Goal: Obtain resource: Obtain resource

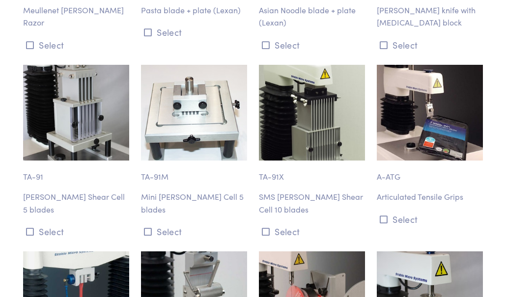
scroll to position [3927, 0]
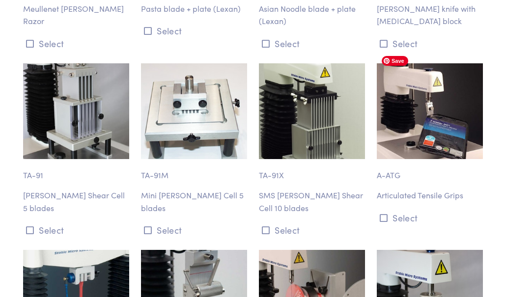
click at [451, 110] on img at bounding box center [430, 110] width 106 height 95
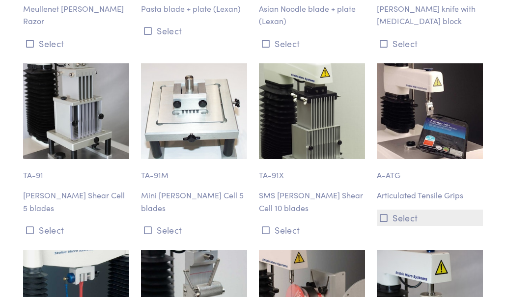
click at [438, 210] on button "Select" at bounding box center [430, 218] width 106 height 16
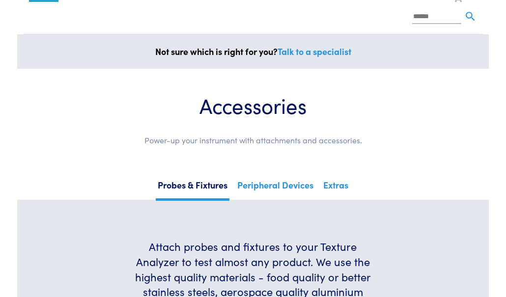
scroll to position [216, 0]
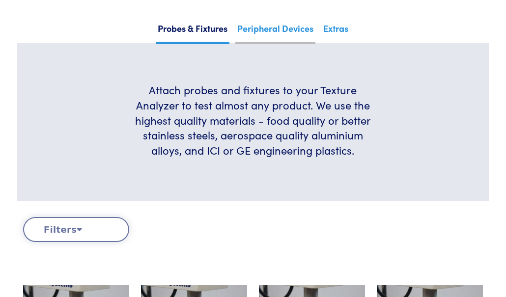
click at [295, 30] on link "Peripheral Devices" at bounding box center [276, 32] width 80 height 24
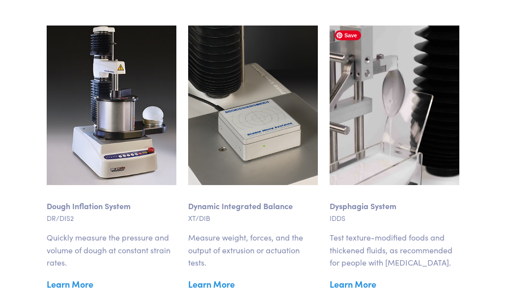
scroll to position [837, 0]
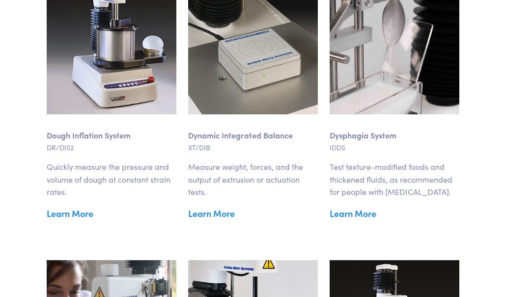
click at [398, 72] on img at bounding box center [395, 35] width 130 height 160
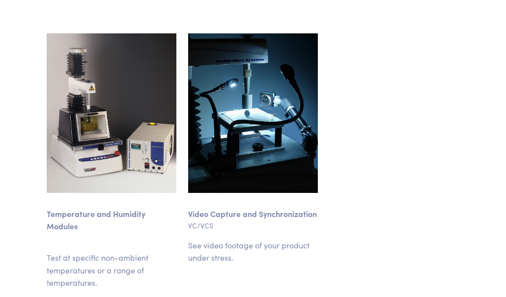
scroll to position [1428, 0]
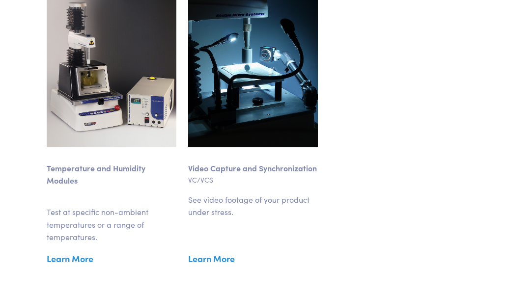
click at [77, 262] on link "Learn More" at bounding box center [112, 259] width 130 height 15
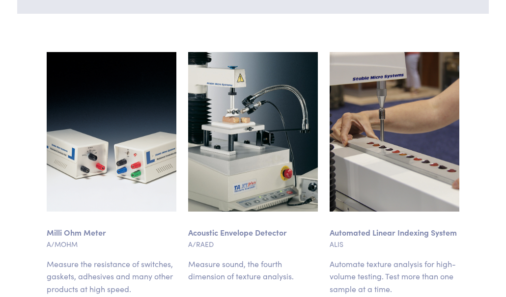
scroll to position [419, 0]
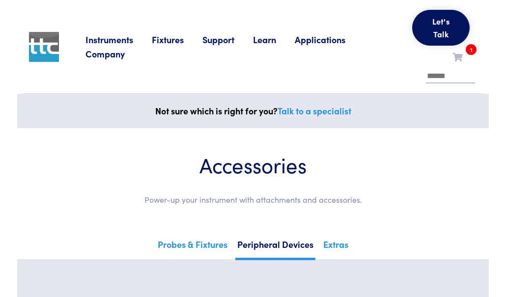
scroll to position [438, 0]
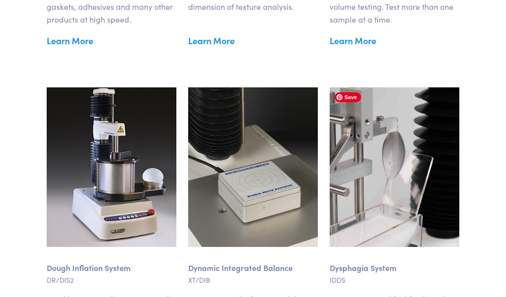
scroll to position [218, 0]
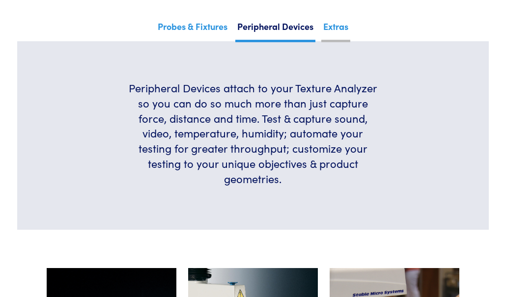
click at [330, 23] on link "Extras" at bounding box center [336, 30] width 29 height 24
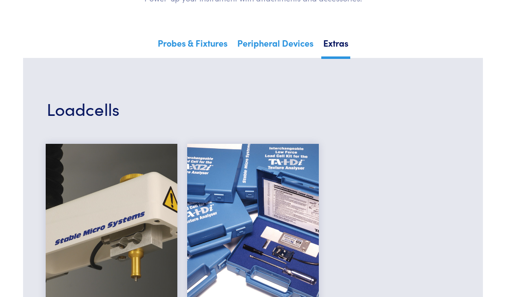
scroll to position [189, 0]
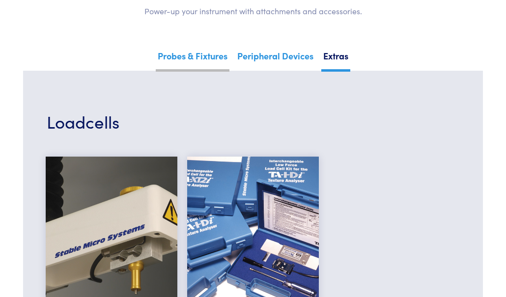
click at [200, 52] on link "Probes & Fixtures" at bounding box center [193, 60] width 74 height 24
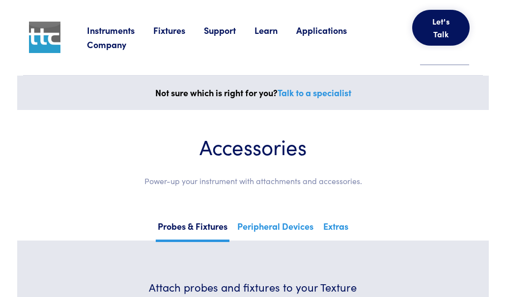
scroll to position [396, 0]
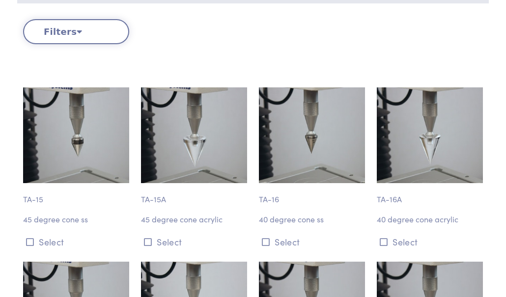
click at [77, 35] on icon at bounding box center [79, 31] width 5 height 9
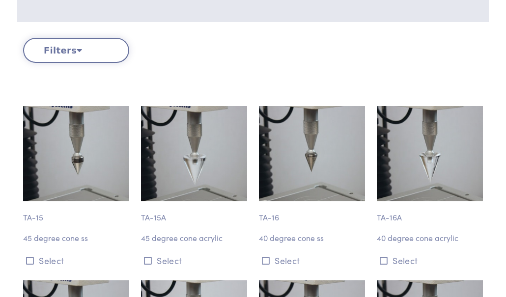
scroll to position [414, 0]
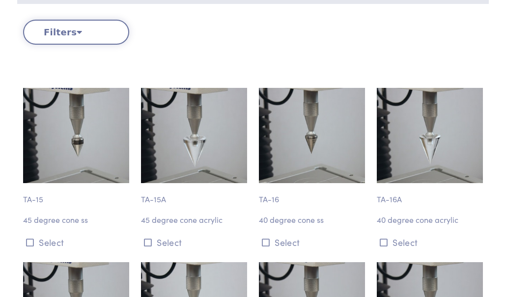
click at [77, 34] on icon at bounding box center [79, 32] width 5 height 9
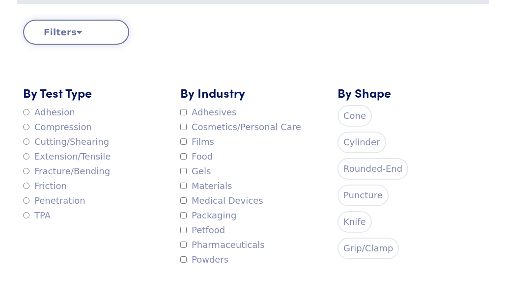
click at [65, 110] on label "Adhesion" at bounding box center [49, 112] width 52 height 15
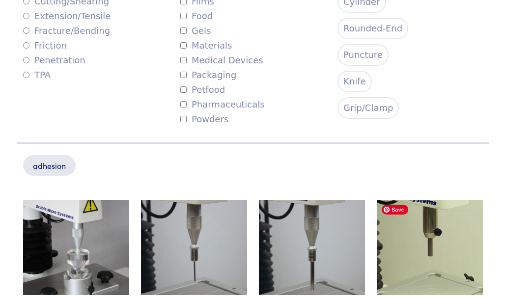
scroll to position [686, 0]
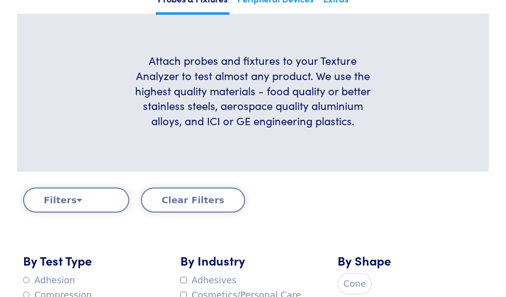
scroll to position [255, 0]
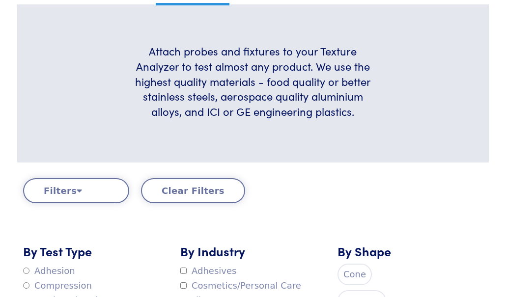
click at [91, 188] on button "Filters" at bounding box center [76, 190] width 106 height 25
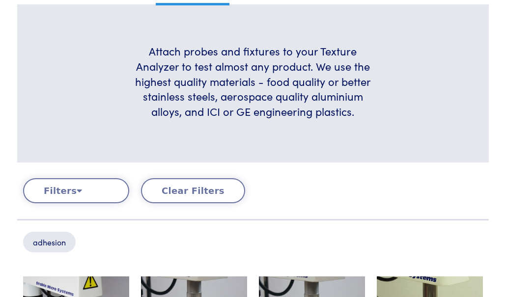
click at [54, 237] on p "adhesion" at bounding box center [49, 242] width 53 height 21
click at [81, 187] on button "Filters" at bounding box center [76, 190] width 106 height 25
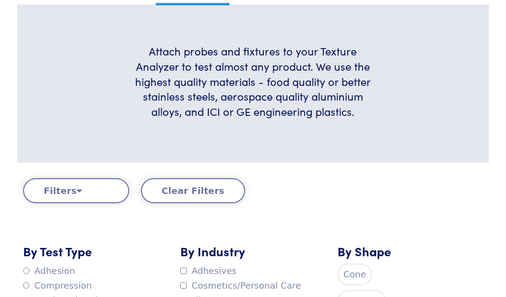
click at [71, 188] on button "Filters" at bounding box center [76, 190] width 106 height 25
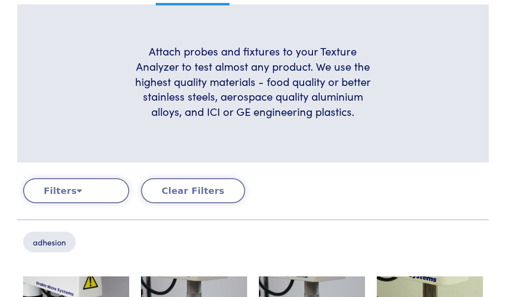
click at [71, 188] on button "Filters" at bounding box center [76, 190] width 106 height 25
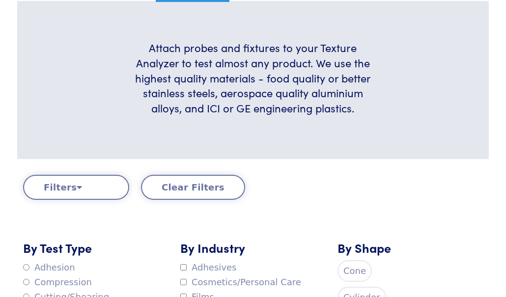
scroll to position [380, 0]
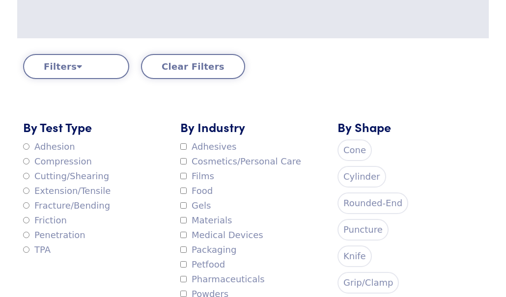
click at [45, 188] on label "Extension/Tensile" at bounding box center [67, 191] width 88 height 15
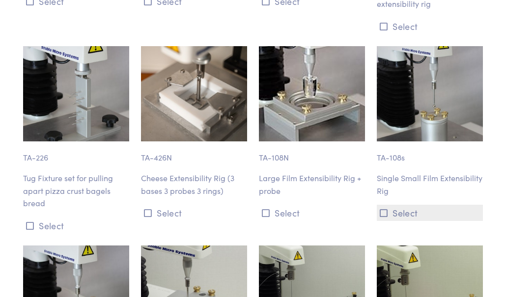
scroll to position [1624, 0]
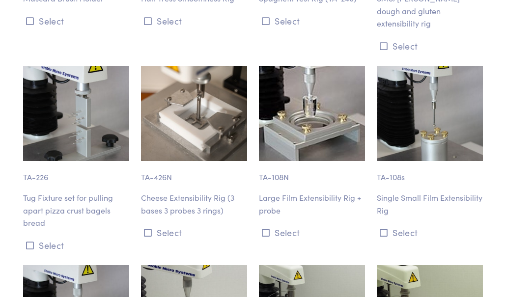
click at [29, 162] on p "TA-226" at bounding box center [76, 172] width 106 height 23
copy div "TA-226"
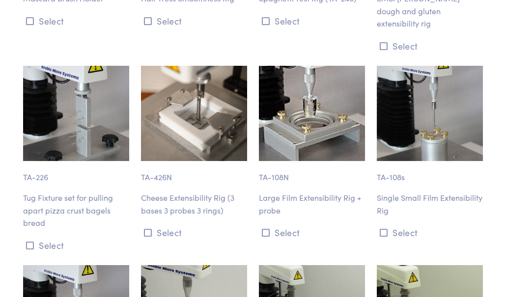
click at [67, 193] on p "Tug Fixture set for pulling apart pizza crust bagels bread" at bounding box center [76, 211] width 106 height 38
click at [41, 237] on button "Select" at bounding box center [76, 245] width 106 height 16
click at [47, 237] on button "Select" at bounding box center [76, 245] width 106 height 16
click at [50, 237] on button "Select" at bounding box center [76, 245] width 106 height 16
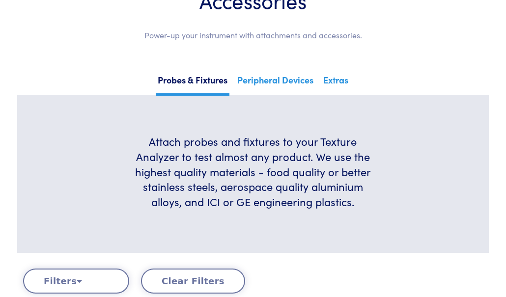
scroll to position [0, 0]
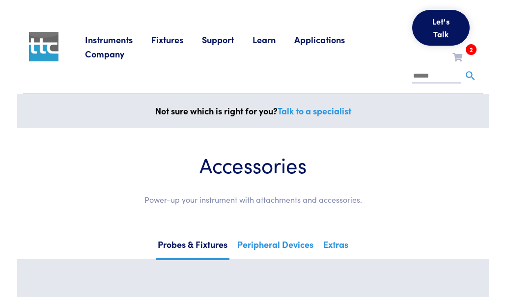
click at [467, 58] on li "2 A-ATG TA-226 Request Clear Cart" at bounding box center [465, 57] width 25 height 15
click at [462, 57] on icon at bounding box center [458, 57] width 10 height 9
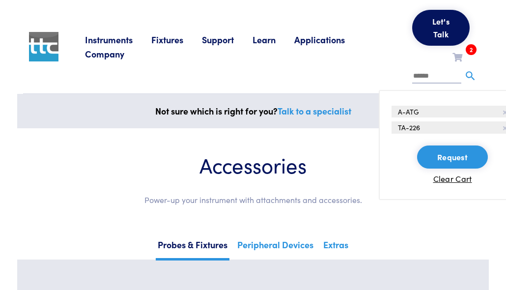
click at [403, 126] on span "TA-226" at bounding box center [409, 127] width 22 height 10
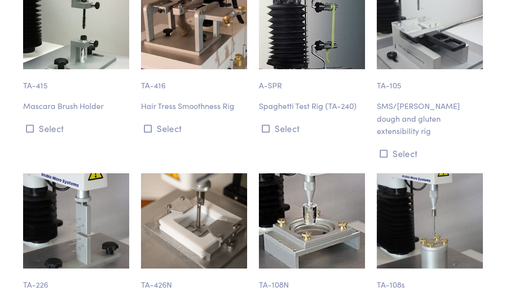
scroll to position [1575, 0]
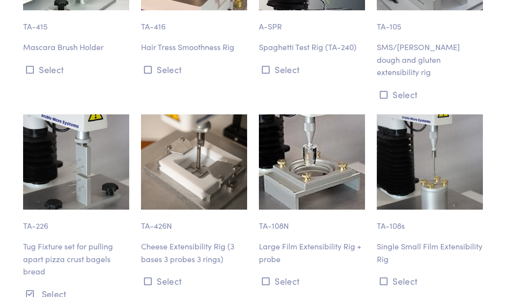
click at [32, 211] on p "TA-226" at bounding box center [76, 221] width 106 height 23
copy div "TA-226"
click at [86, 252] on p "Tug Fixture set for pulling apart pizza crust bagels bread" at bounding box center [76, 259] width 106 height 38
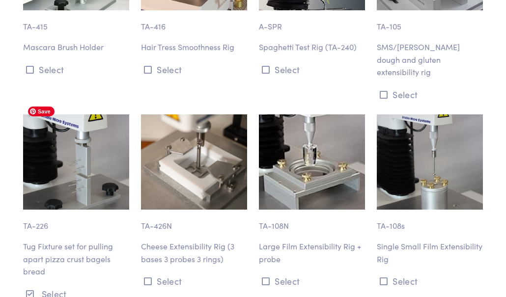
click at [74, 165] on img at bounding box center [76, 162] width 106 height 95
click at [94, 240] on p "Tug Fixture set for pulling apart pizza crust bagels bread" at bounding box center [76, 259] width 106 height 38
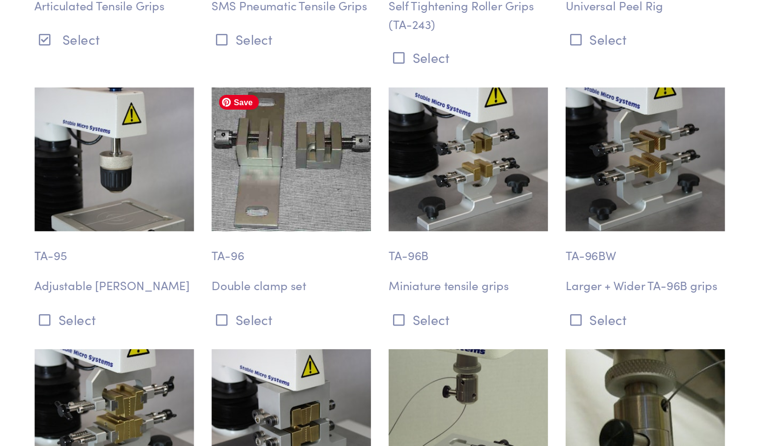
scroll to position [884, 0]
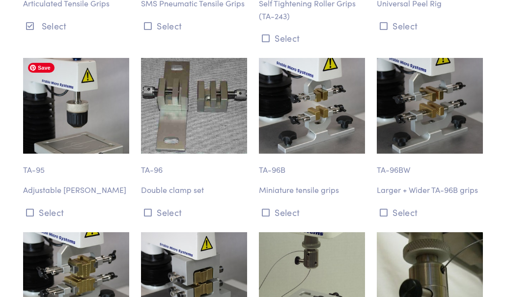
click at [80, 110] on img at bounding box center [76, 105] width 106 height 95
click at [33, 173] on p "TA-95" at bounding box center [76, 165] width 106 height 23
copy div "TA-95"
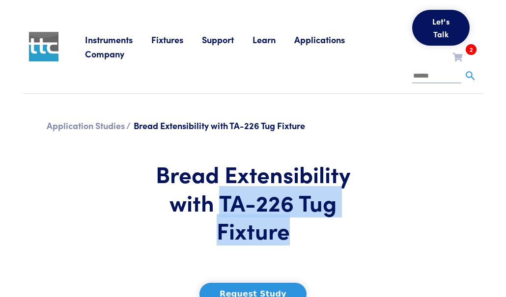
drag, startPoint x: 222, startPoint y: 202, endPoint x: 321, endPoint y: 226, distance: 101.2
click at [321, 226] on h1 "Bread Extensibility with TA-226 Tug Fixture" at bounding box center [253, 202] width 201 height 85
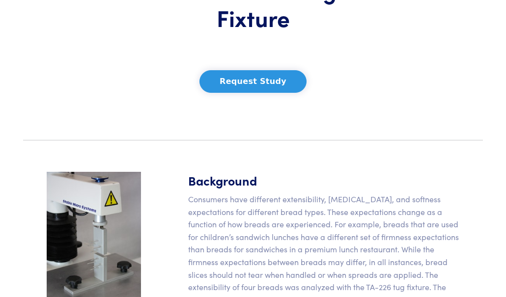
click at [258, 234] on p "Consumers have different extensibility, stiffness, and softness expectations fo…" at bounding box center [323, 256] width 271 height 126
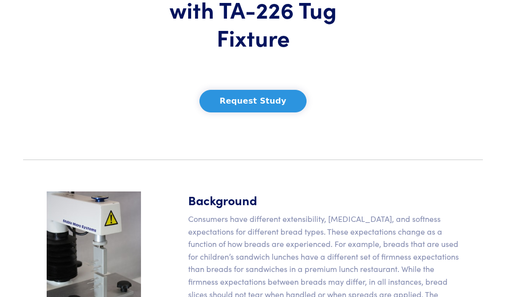
scroll to position [43, 0]
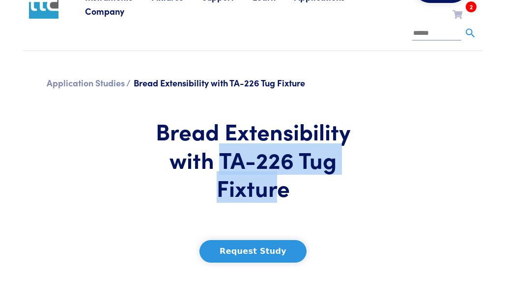
drag, startPoint x: 221, startPoint y: 159, endPoint x: 284, endPoint y: 188, distance: 69.1
click at [284, 188] on h1 "Bread Extensibility with TA-226 Tug Fixture" at bounding box center [253, 159] width 201 height 85
copy h1 "TA-226 Tug Fixture"
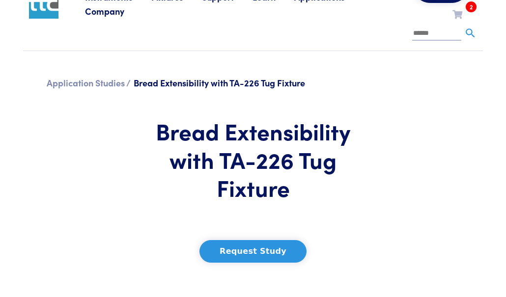
click at [428, 35] on input "text" at bounding box center [437, 34] width 49 height 15
paste input "**********"
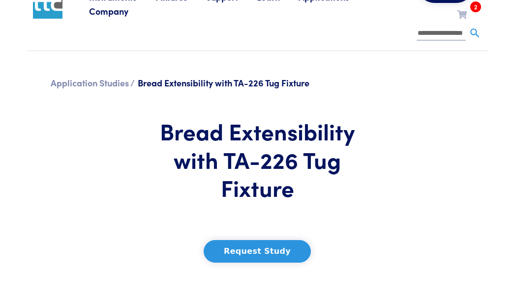
scroll to position [0, 10]
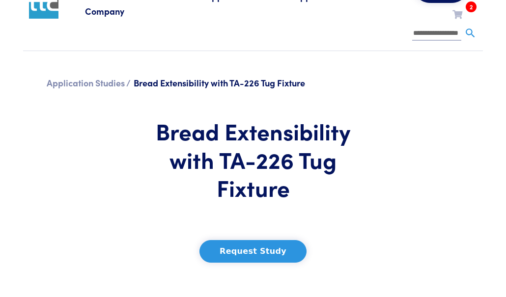
type input "**********"
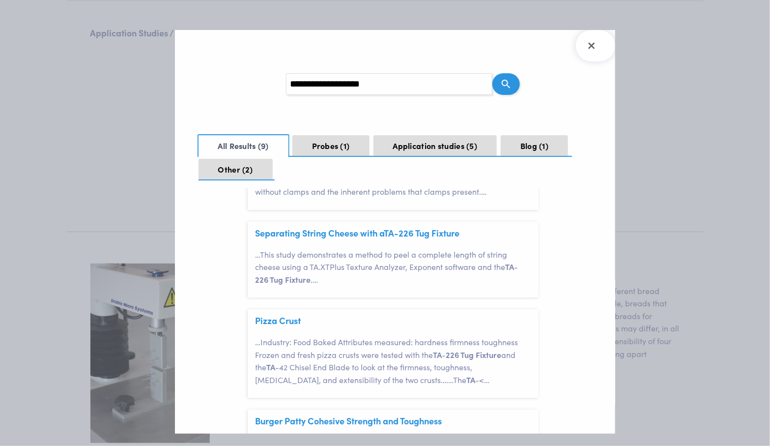
scroll to position [217, 0]
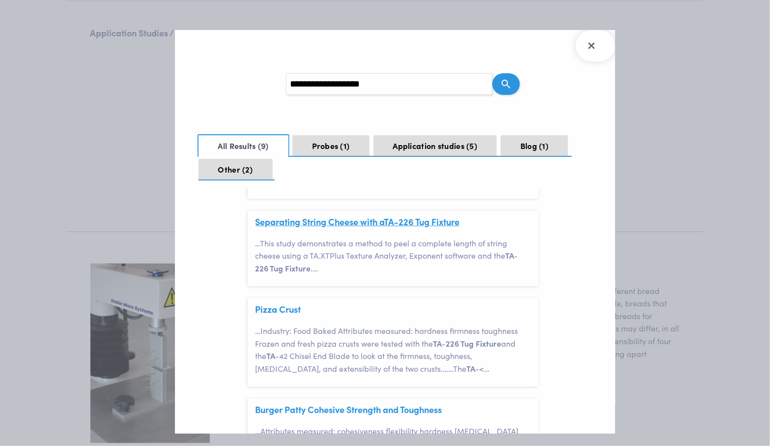
click at [441, 226] on span "Fixture" at bounding box center [446, 221] width 28 height 12
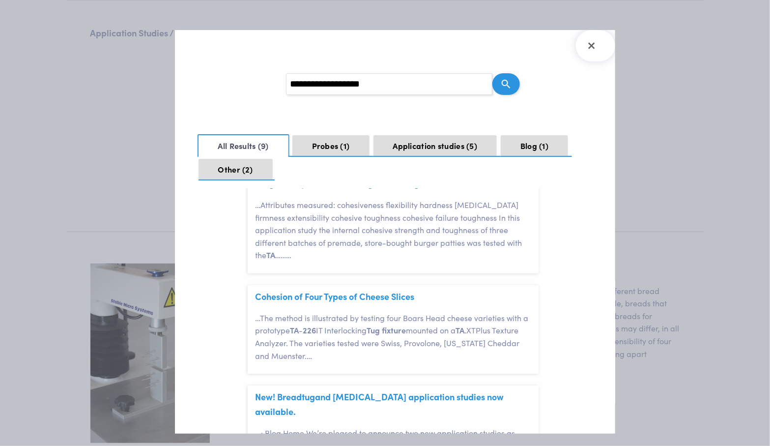
scroll to position [417, 0]
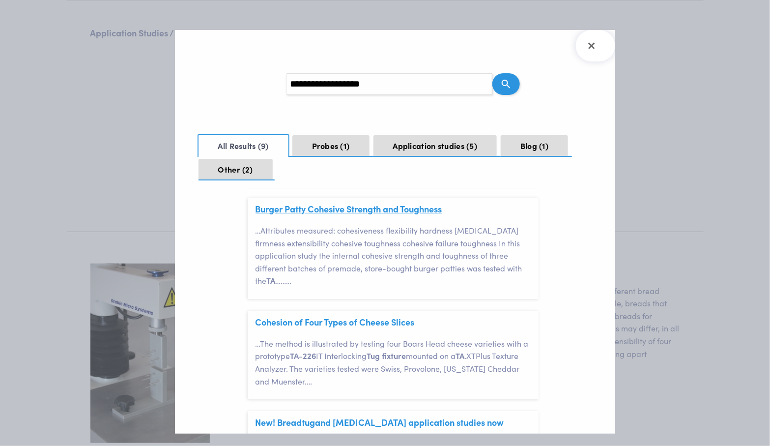
click at [409, 211] on link "Burger Patty Cohesive Strength and Toughness" at bounding box center [349, 209] width 187 height 12
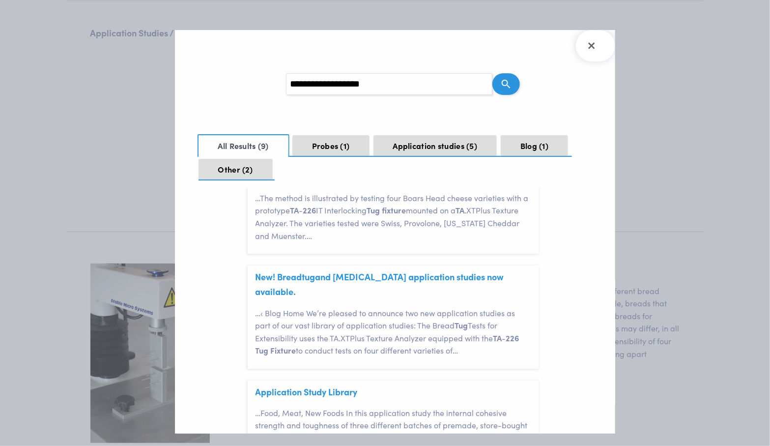
scroll to position [704, 0]
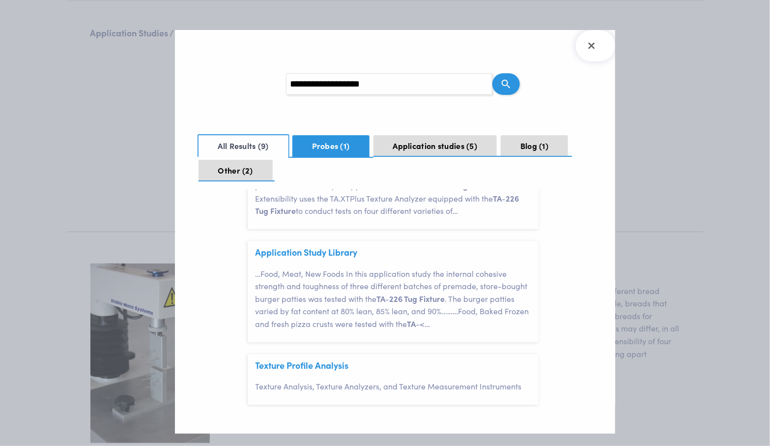
click at [344, 148] on span "1" at bounding box center [345, 145] width 9 height 11
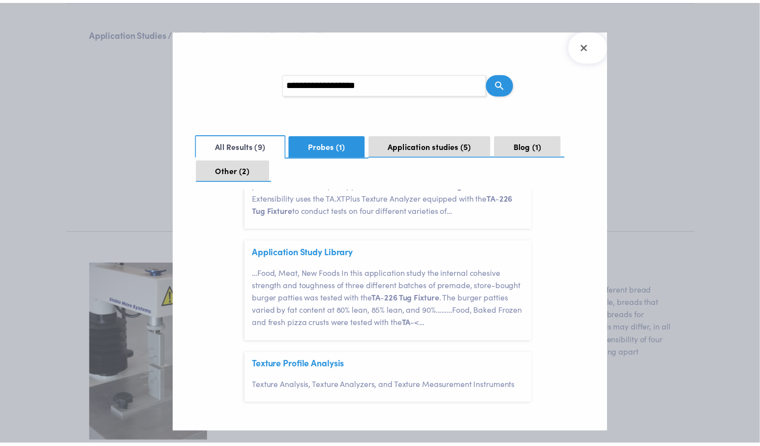
scroll to position [0, 0]
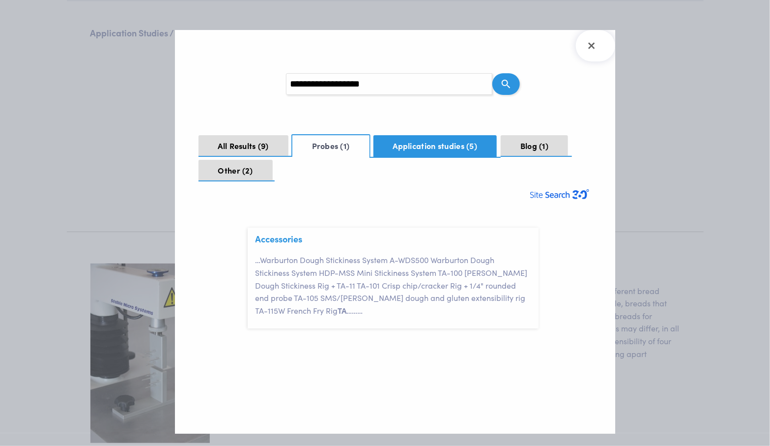
click at [416, 143] on button "Application studies 5" at bounding box center [436, 146] width 124 height 22
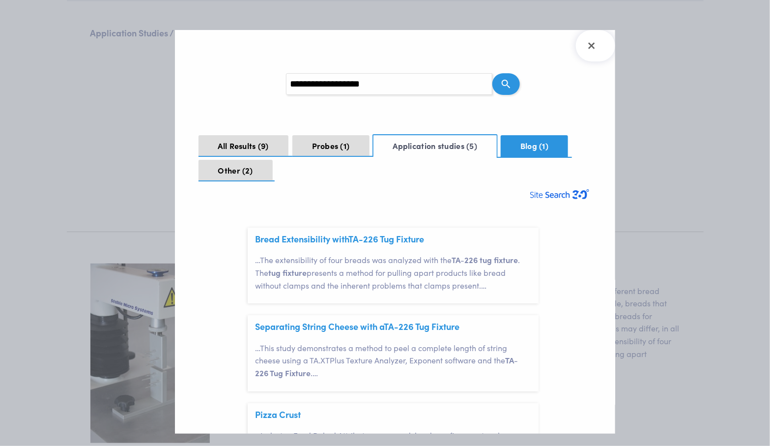
click at [506, 145] on span "1" at bounding box center [543, 145] width 9 height 11
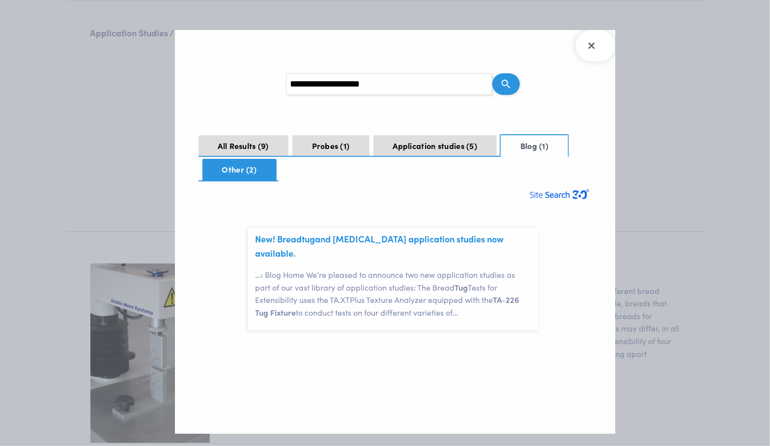
click at [224, 170] on button "Other 2" at bounding box center [240, 170] width 74 height 22
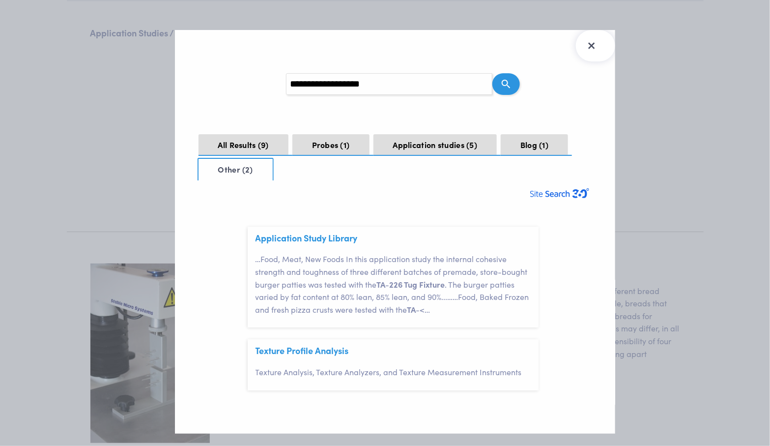
click at [506, 48] on icon "Close Search Results" at bounding box center [592, 46] width 16 height 16
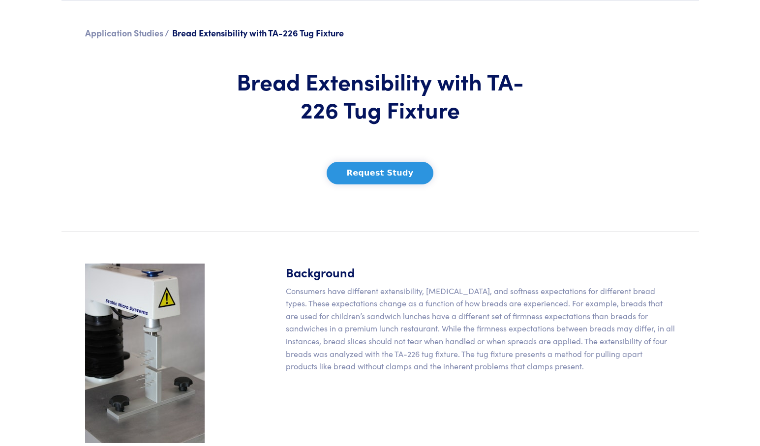
click at [506, 135] on section "Application Studies / Bread Extensibility with TA-226 Tug Fixture Bread Extensi…" at bounding box center [380, 112] width 649 height 223
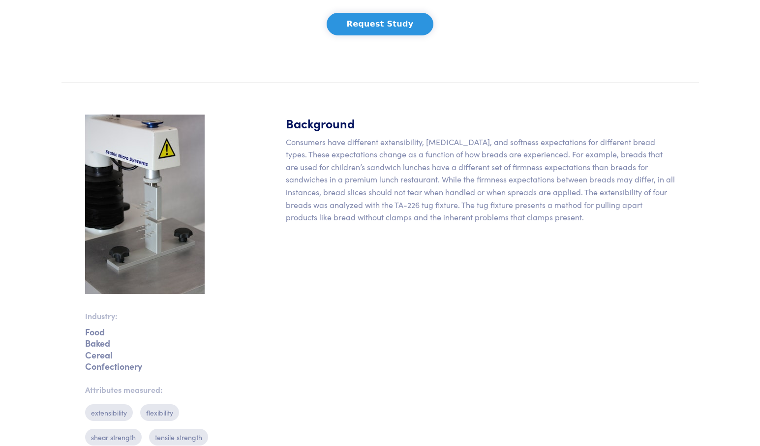
click at [302, 260] on div "Background Consumers have different extensibility, stiffness, and softness expe…" at bounding box center [480, 321] width 401 height 413
click at [161, 199] on img at bounding box center [144, 204] width 119 height 179
drag, startPoint x: 516, startPoint y: 220, endPoint x: 484, endPoint y: 206, distance: 35.2
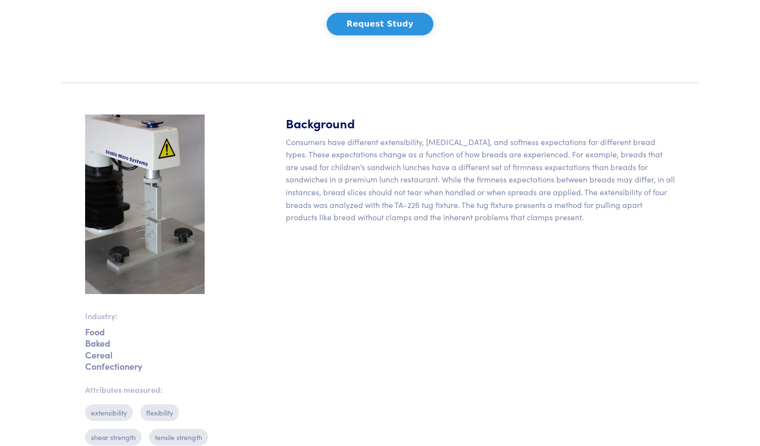
click at [506, 220] on p "Consumers have different extensibility, stiffness, and softness expectations fo…" at bounding box center [480, 180] width 389 height 88
click at [174, 182] on img at bounding box center [144, 204] width 119 height 179
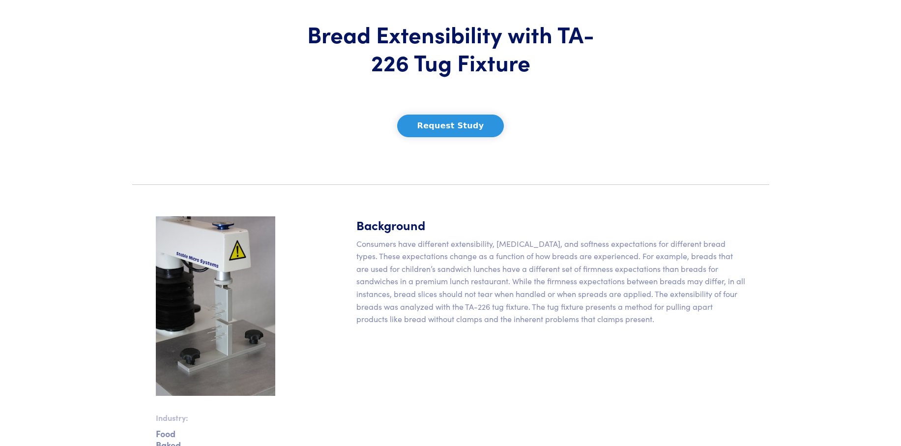
scroll to position [0, 0]
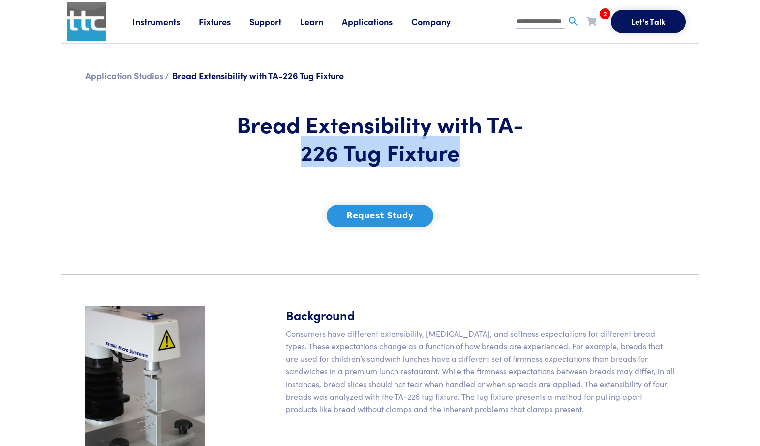
drag, startPoint x: 305, startPoint y: 147, endPoint x: 513, endPoint y: 156, distance: 208.2
click at [506, 155] on h1 "Bread Extensibility with TA-226 Tug Fixture" at bounding box center [380, 138] width 289 height 57
copy h1 "226 Tug Fixture"
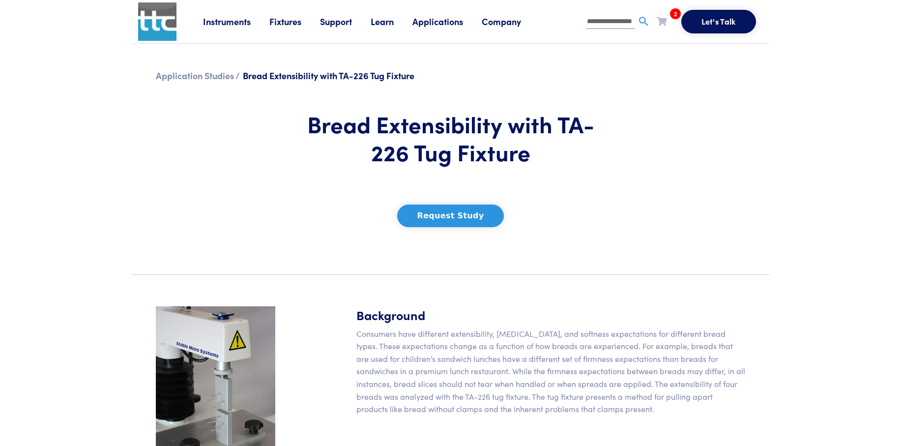
click at [506, 203] on section "Application Studies / Bread Extensibility with TA-226 Tug Fixture Bread Extensi…" at bounding box center [450, 155] width 649 height 223
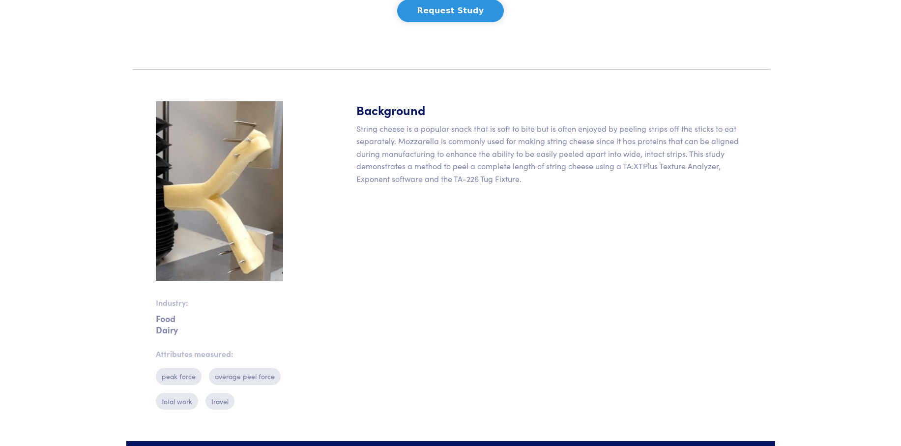
scroll to position [164, 0]
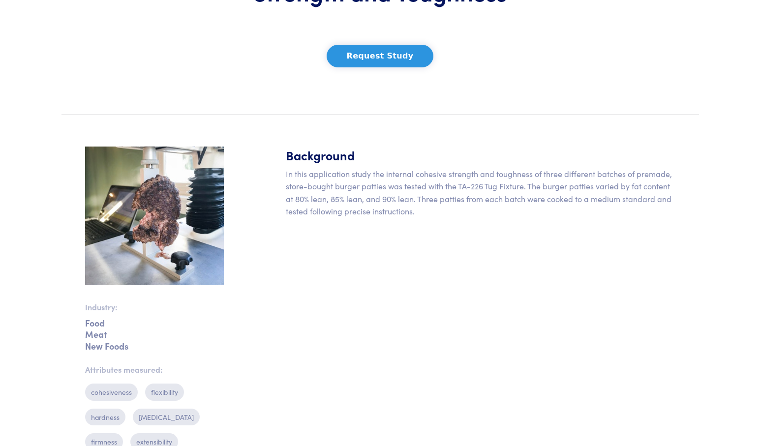
scroll to position [160, 0]
click at [189, 220] on img at bounding box center [154, 216] width 139 height 139
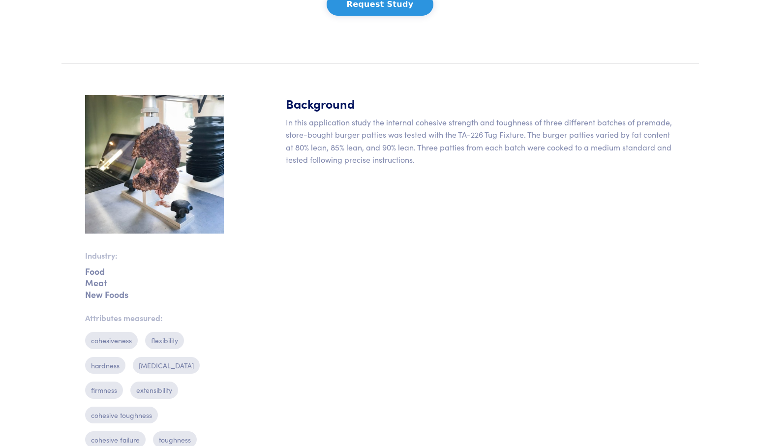
scroll to position [222, 0]
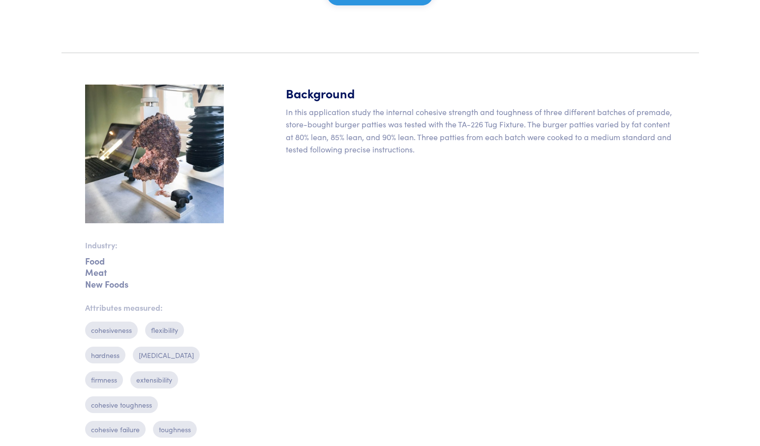
click at [516, 135] on p "In this application study the internal cohesive strength and toughness of three…" at bounding box center [480, 131] width 389 height 50
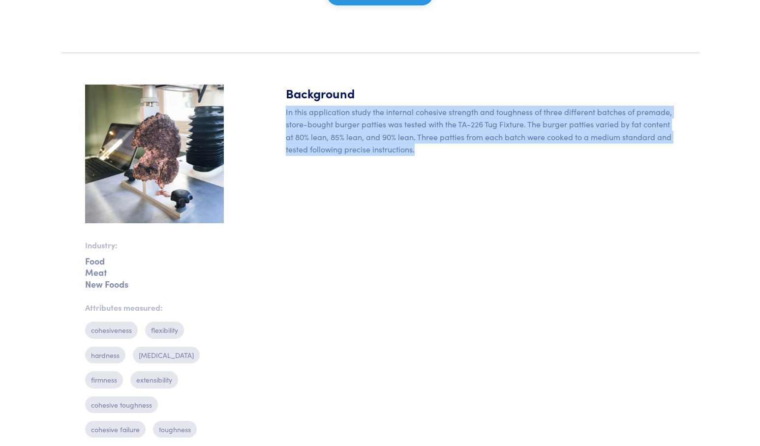
click at [516, 135] on p "In this application study the internal cohesive strength and toughness of three…" at bounding box center [480, 131] width 389 height 50
click at [515, 166] on div "Background In this application study the internal cohesive strength and toughne…" at bounding box center [480, 265] width 401 height 361
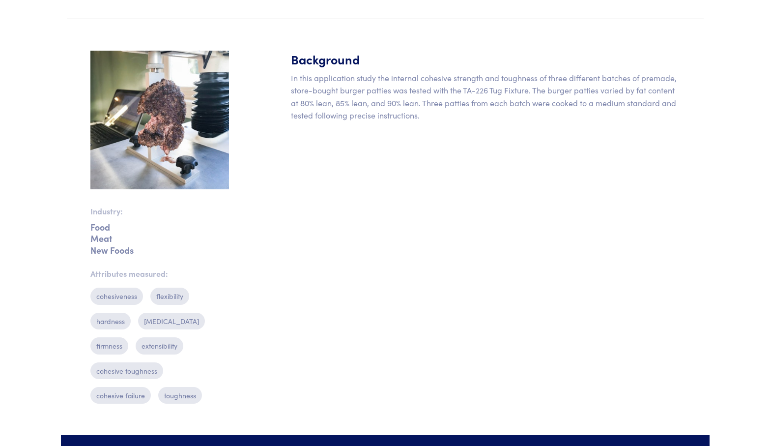
scroll to position [156, 0]
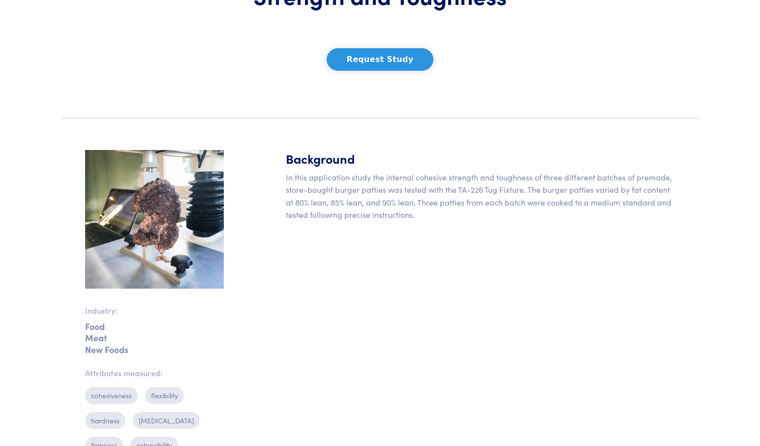
click at [394, 67] on button "Request Study" at bounding box center [379, 59] width 107 height 23
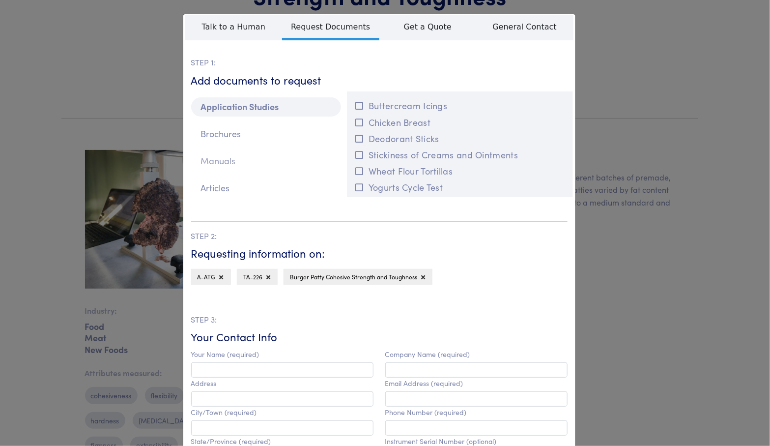
click at [292, 164] on p "Manuals" at bounding box center [266, 160] width 150 height 19
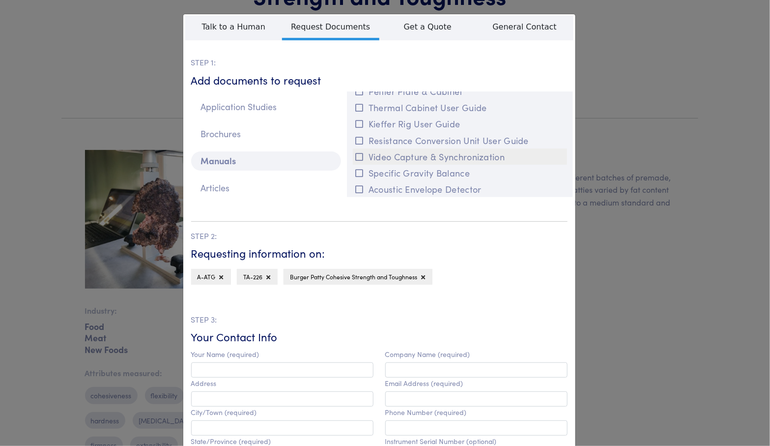
scroll to position [0, 0]
click at [285, 139] on p "Brochures" at bounding box center [266, 133] width 150 height 19
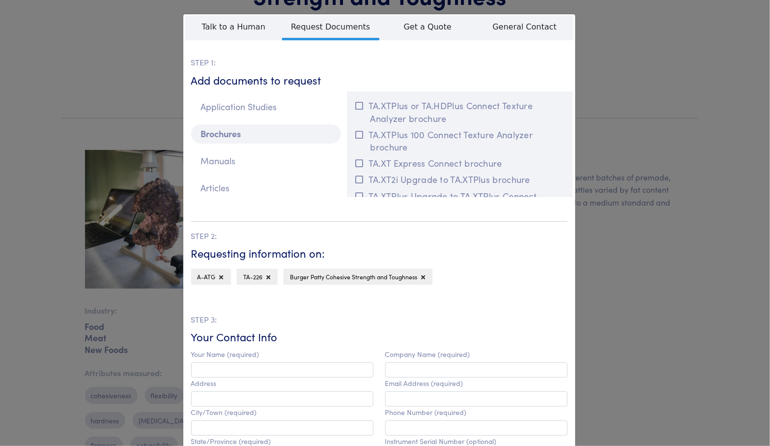
click at [285, 117] on div "Application Studies Brochures Manuals Articles" at bounding box center [266, 148] width 162 height 114
click at [284, 107] on p "Application Studies" at bounding box center [266, 106] width 150 height 19
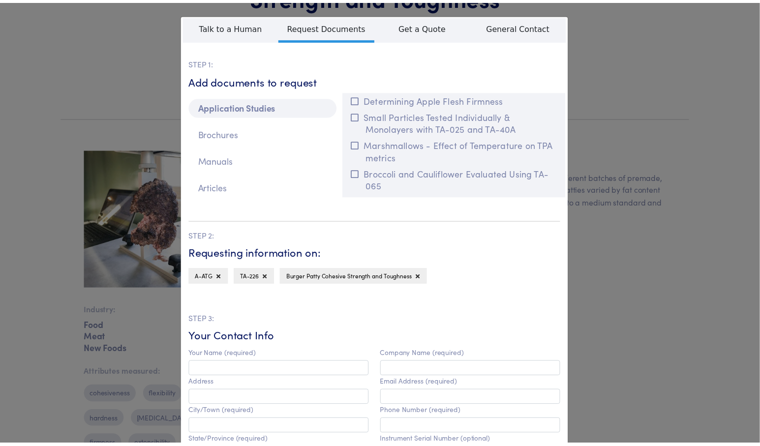
scroll to position [5756, 0]
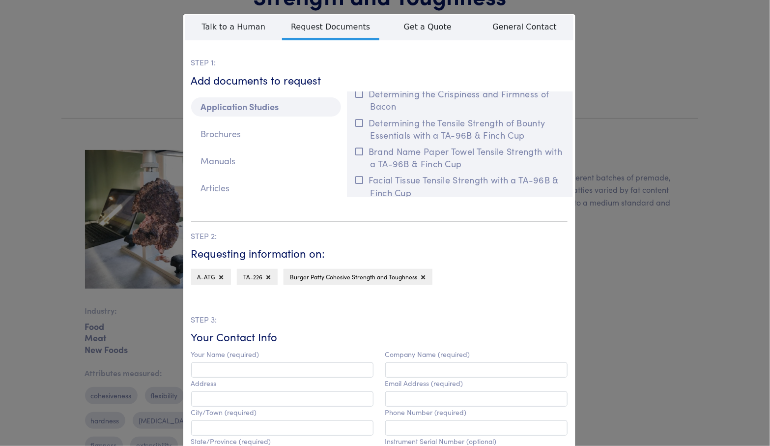
click at [643, 169] on div "**********" at bounding box center [385, 223] width 770 height 446
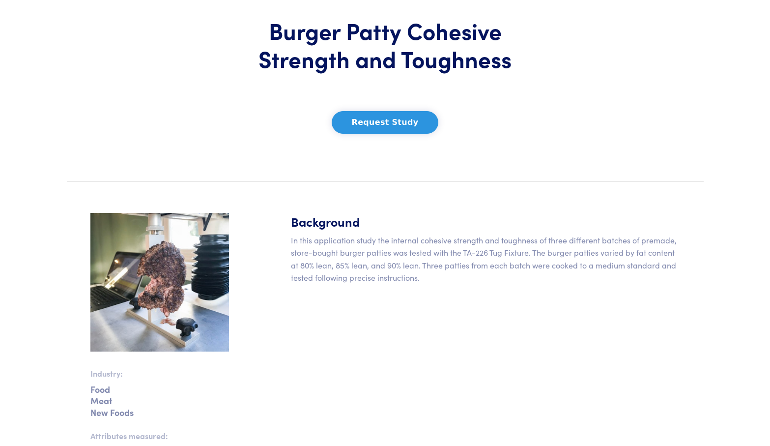
scroll to position [76, 0]
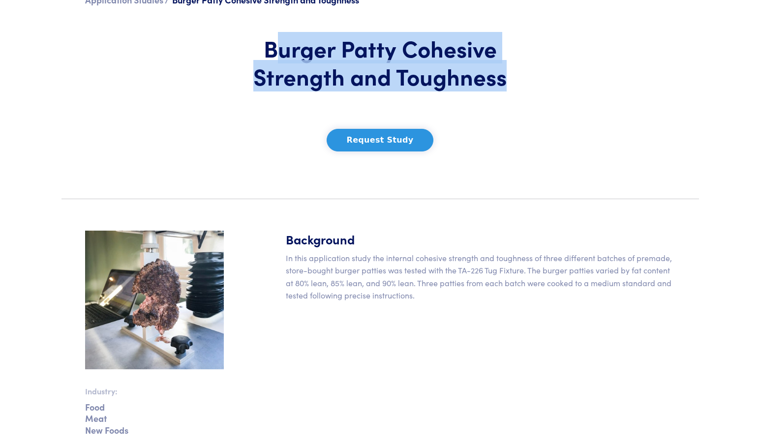
drag, startPoint x: 274, startPoint y: 53, endPoint x: 511, endPoint y: 84, distance: 239.0
click at [510, 84] on h1 "Burger Patty Cohesive Strength and Toughness" at bounding box center [380, 62] width 289 height 57
copy h1 "urger Patty Cohesive Strength and Toughness"
click at [393, 146] on button "Request Study" at bounding box center [379, 140] width 107 height 23
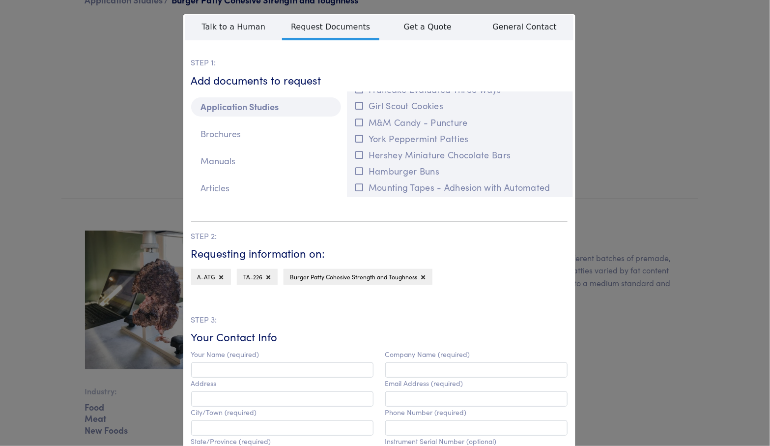
scroll to position [3717, 0]
click at [487, 289] on section "STEP 2: Requesting information on: A-ATG TA-226 Burger Patty Cohesive Strength …" at bounding box center [379, 451] width 377 height 461
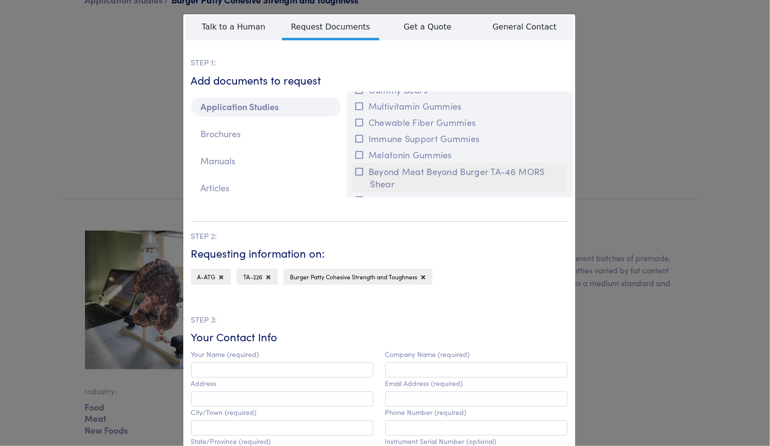
click at [402, 163] on button "Beyond Meat Beyond Burger TA-46 MORS Shear" at bounding box center [460, 177] width 215 height 29
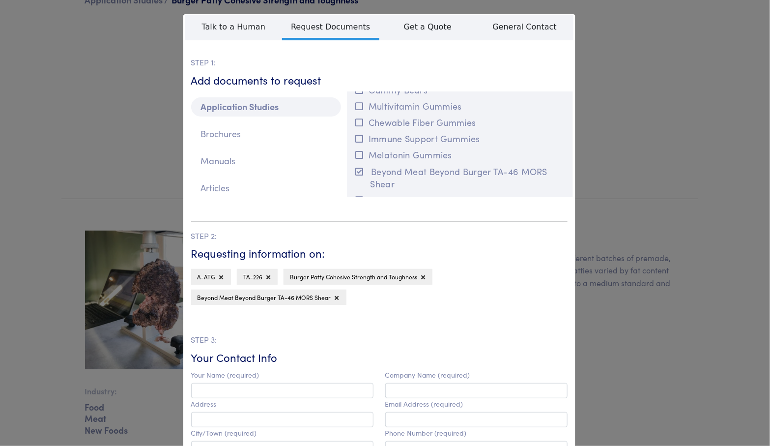
click at [488, 291] on div "A-ATG TA-226 Burger Patty Cohesive Strength and Toughness Beyond Meat Beyond Bu…" at bounding box center [379, 289] width 377 height 41
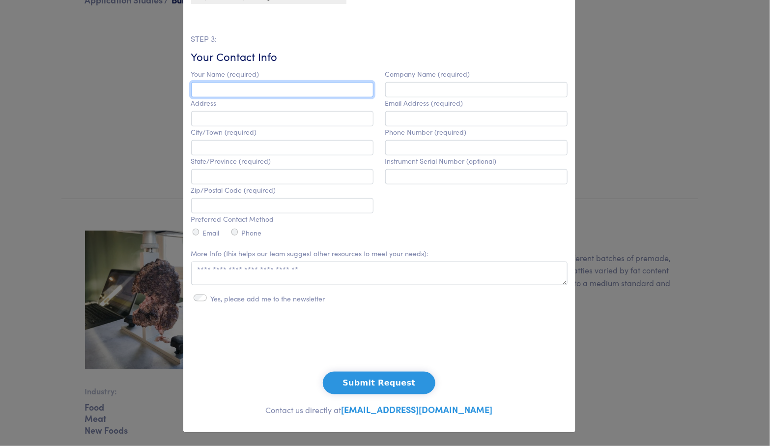
click at [320, 94] on input "text" at bounding box center [282, 89] width 182 height 15
type input "**********"
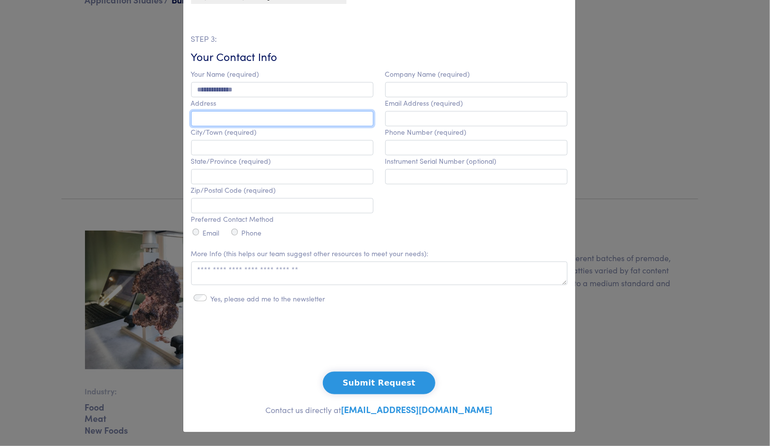
type input "**********"
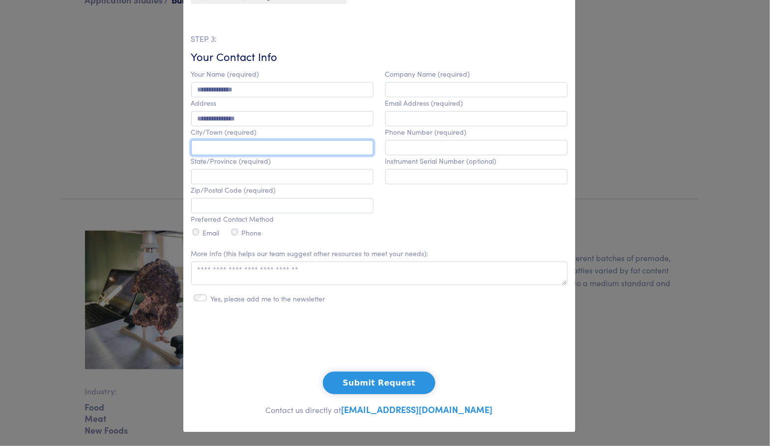
type input "*******"
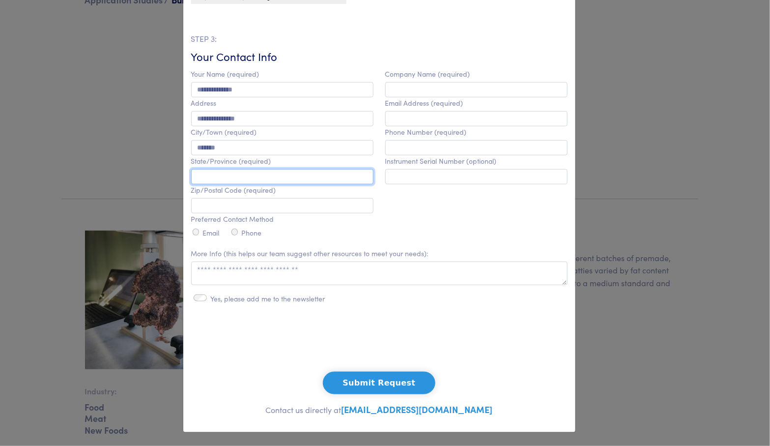
type input "*******"
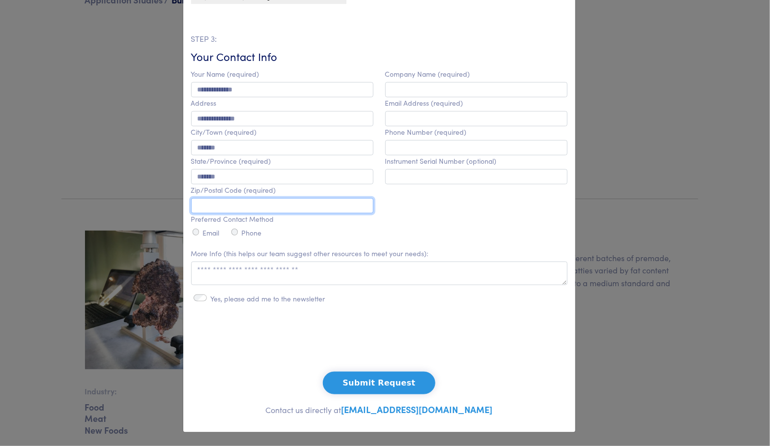
type input "*******"
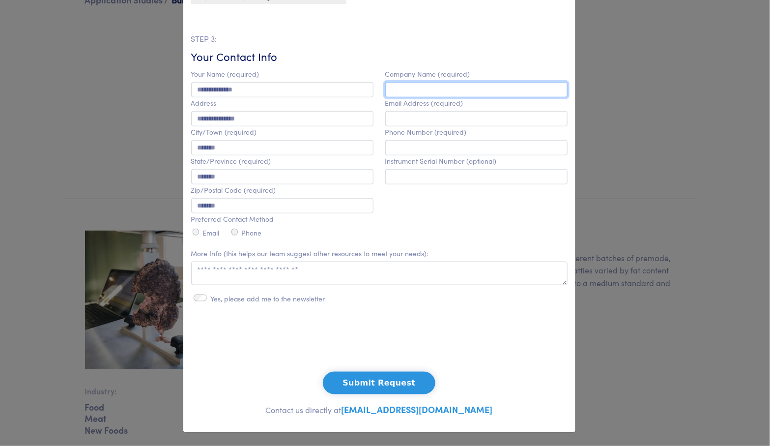
type input "**********"
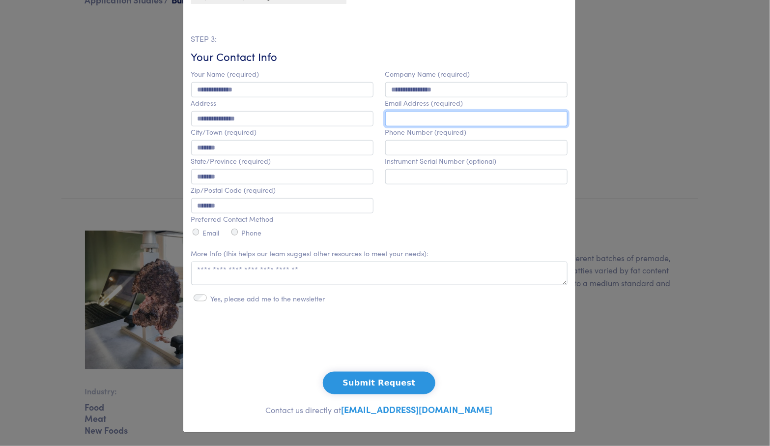
type input "**********"
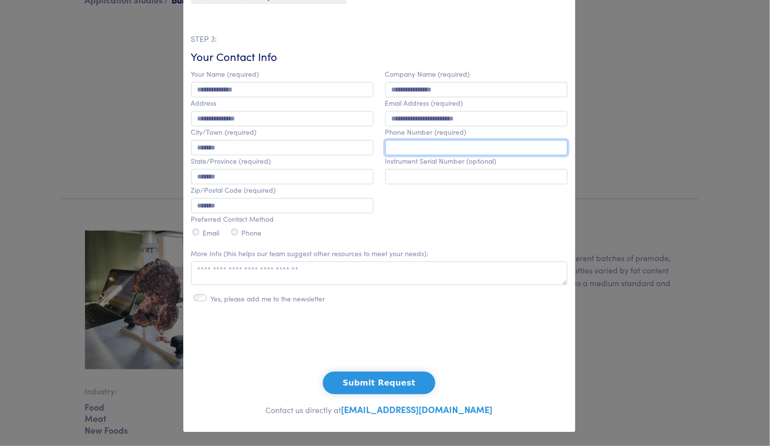
type input "**********"
click at [314, 297] on label "Yes, please add me to the newsletter" at bounding box center [268, 299] width 115 height 8
click at [305, 299] on label "Yes, please add me to the newsletter" at bounding box center [268, 299] width 115 height 8
click at [285, 306] on form "**********" at bounding box center [379, 235] width 388 height 334
click at [203, 230] on label "Email" at bounding box center [211, 233] width 17 height 8
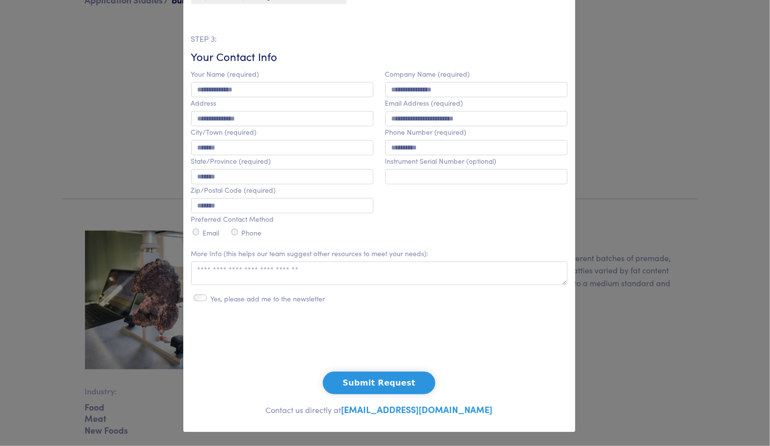
click at [345, 389] on button "Submit Request" at bounding box center [379, 383] width 113 height 23
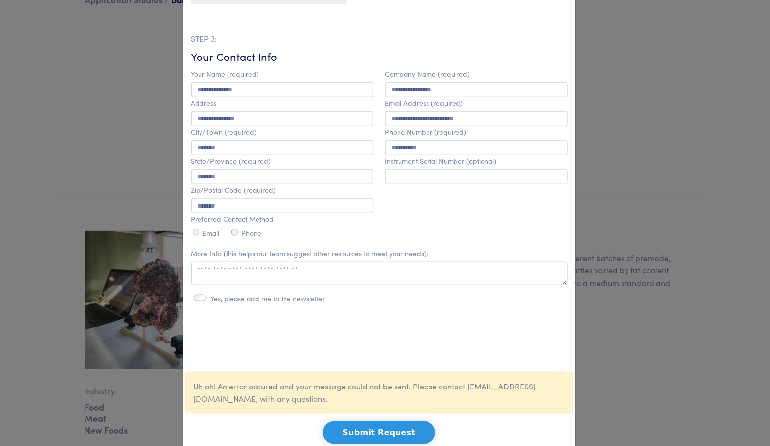
click at [392, 429] on button "Submit Request" at bounding box center [379, 432] width 113 height 23
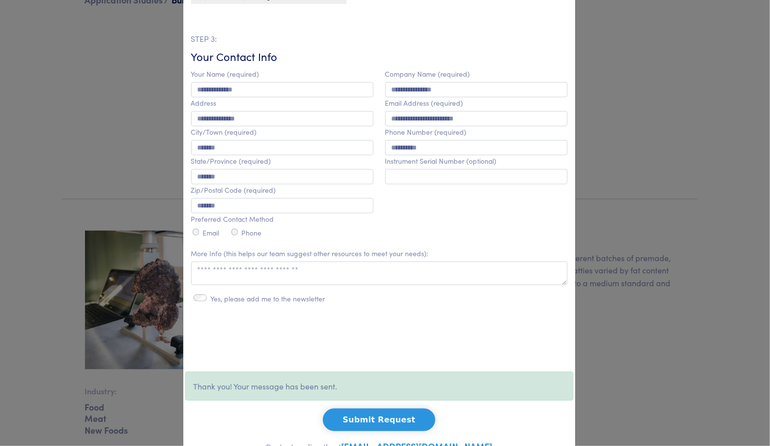
scroll to position [0, 0]
